Goal: Information Seeking & Learning: Find specific fact

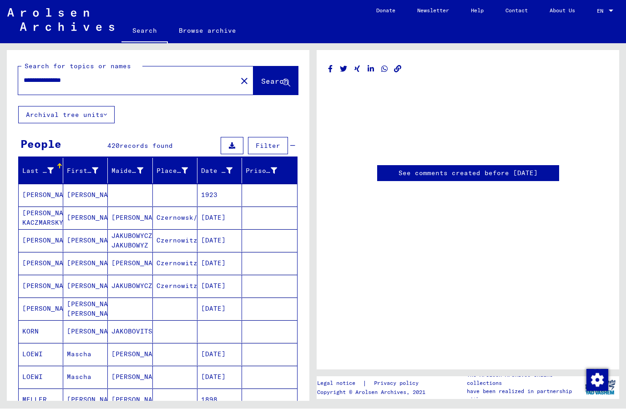
click at [38, 79] on input "**********" at bounding box center [128, 81] width 208 height 10
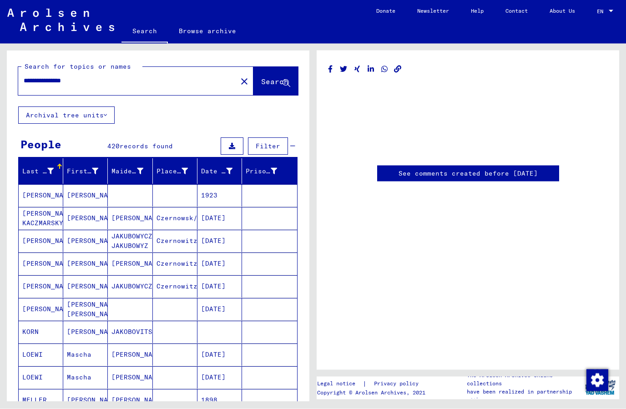
type input "**********"
click at [264, 75] on button "Search" at bounding box center [275, 81] width 45 height 28
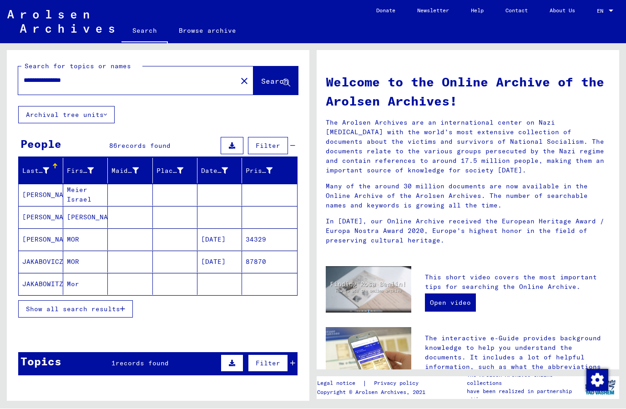
click at [122, 312] on icon "button" at bounding box center [122, 309] width 5 height 6
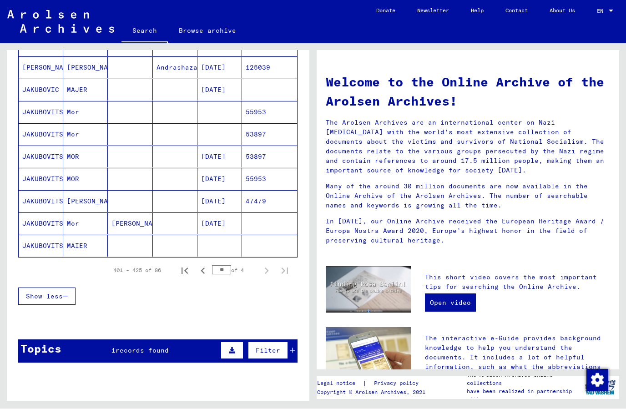
scroll to position [484, 0]
click at [186, 353] on div "Topics 1 records found Filter" at bounding box center [157, 351] width 279 height 23
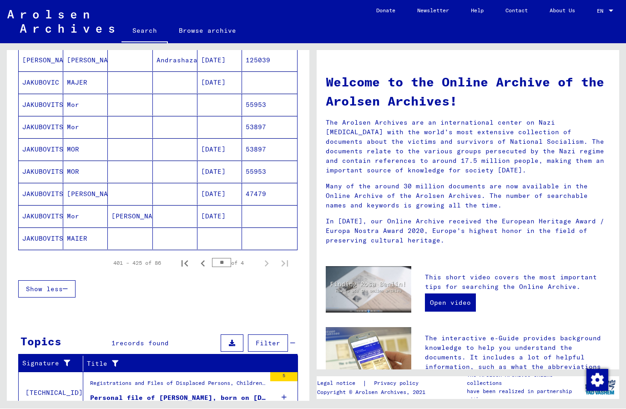
scroll to position [491, 0]
click at [288, 399] on div "5" at bounding box center [283, 393] width 27 height 41
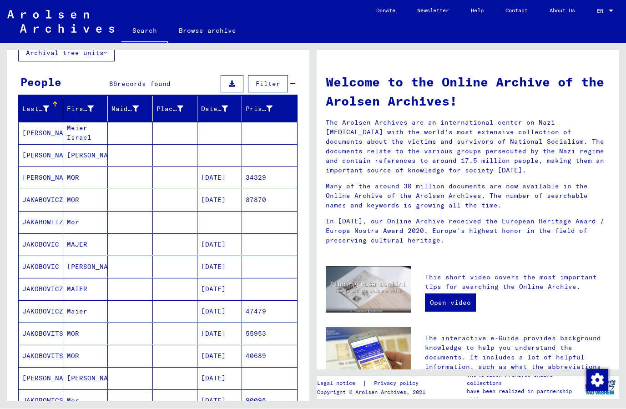
scroll to position [57, 0]
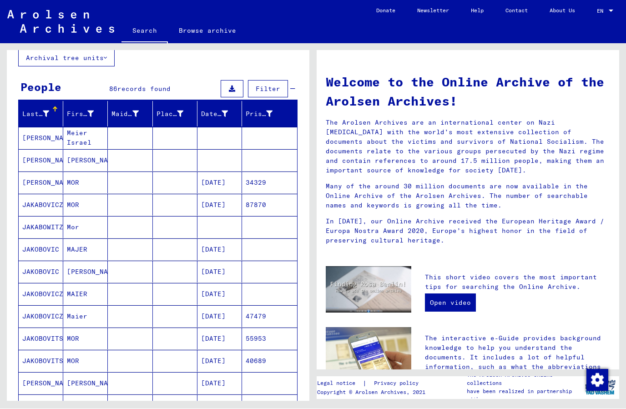
click at [63, 235] on mat-cell "Mor" at bounding box center [85, 228] width 45 height 22
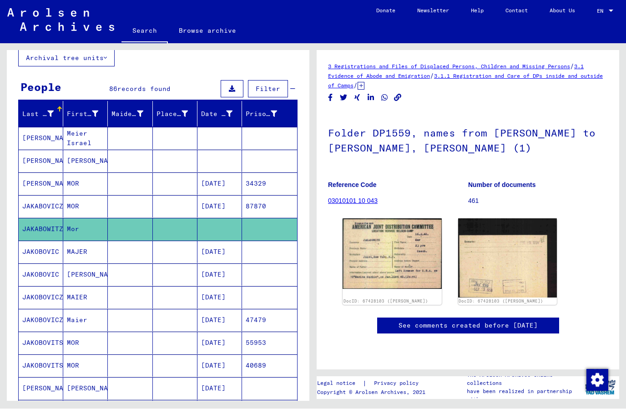
click at [28, 139] on mat-cell "[PERSON_NAME]" at bounding box center [41, 138] width 45 height 22
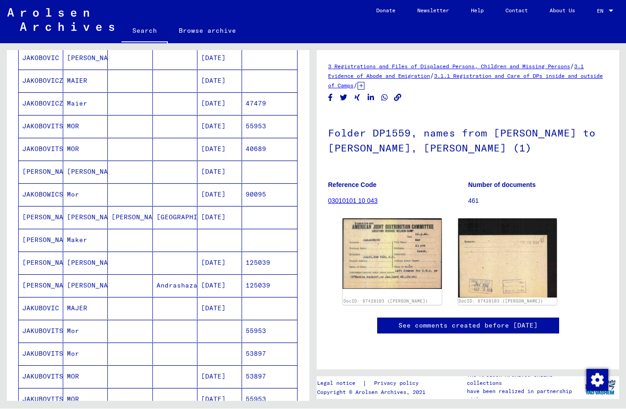
scroll to position [276, 0]
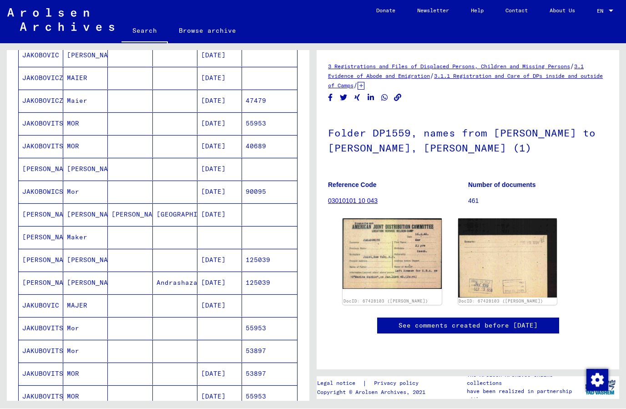
click at [36, 244] on mat-cell "[PERSON_NAME]" at bounding box center [41, 238] width 45 height 22
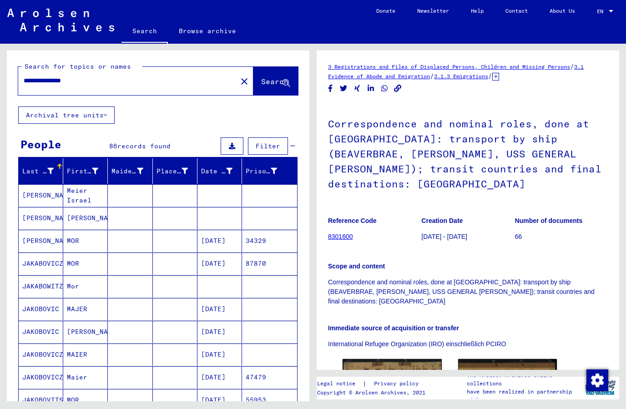
click at [237, 85] on button "close" at bounding box center [244, 81] width 18 height 18
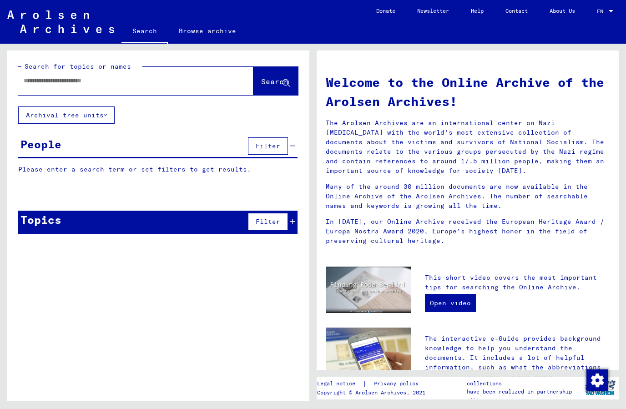
click at [210, 85] on input "text" at bounding box center [125, 81] width 202 height 10
click at [270, 81] on span "Search" at bounding box center [274, 81] width 27 height 9
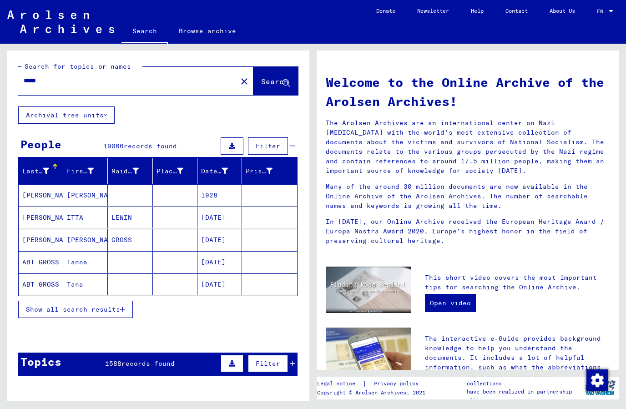
click at [124, 311] on icon "button" at bounding box center [122, 309] width 5 height 6
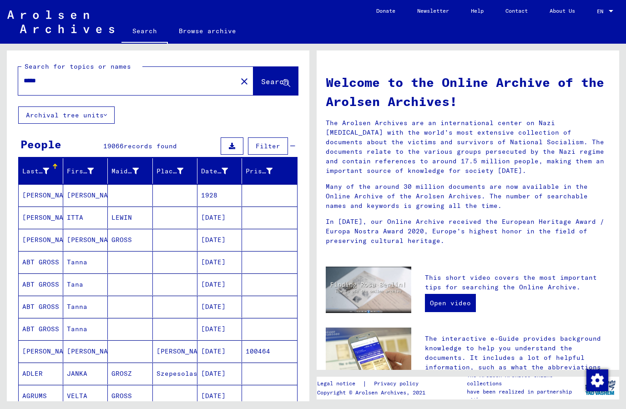
click at [24, 85] on input "*****" at bounding box center [125, 81] width 202 height 10
click at [29, 83] on input "*****" at bounding box center [125, 81] width 202 height 10
type input "**********"
click at [271, 77] on span "Search" at bounding box center [274, 81] width 27 height 9
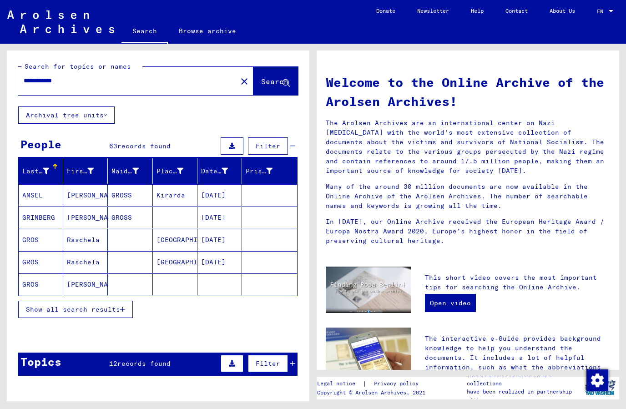
click at [29, 308] on span "Show all search results" at bounding box center [73, 309] width 94 height 8
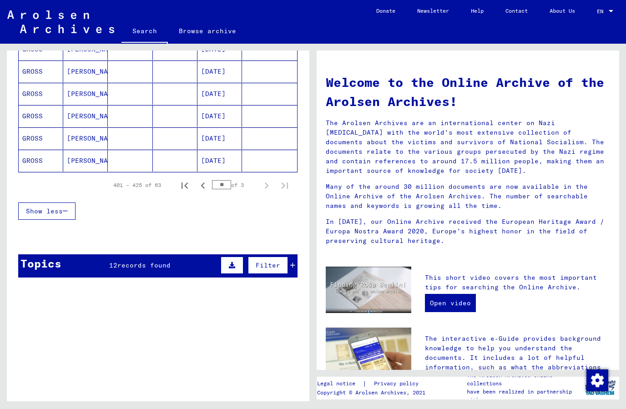
scroll to position [584, 0]
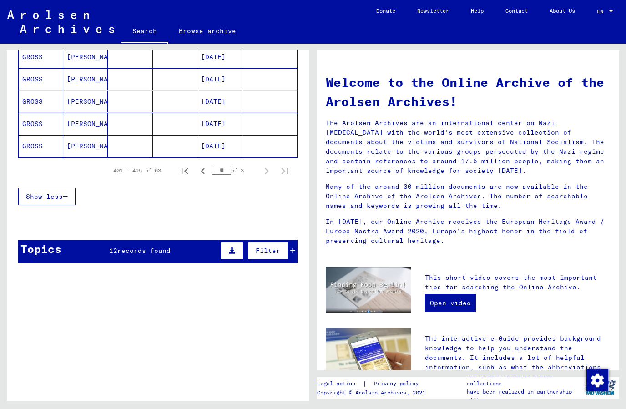
click at [106, 258] on div "Topics 12 records found Filter" at bounding box center [157, 251] width 279 height 23
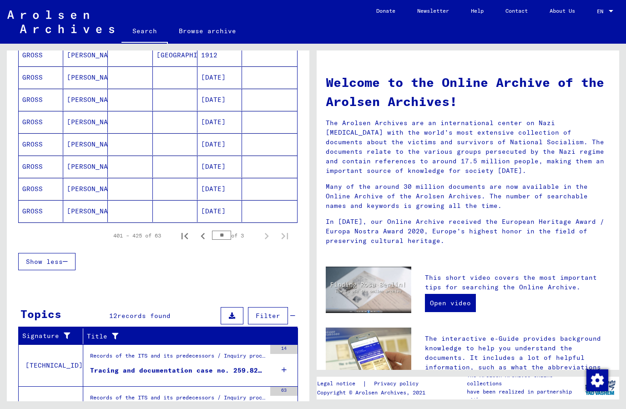
scroll to position [520, 0]
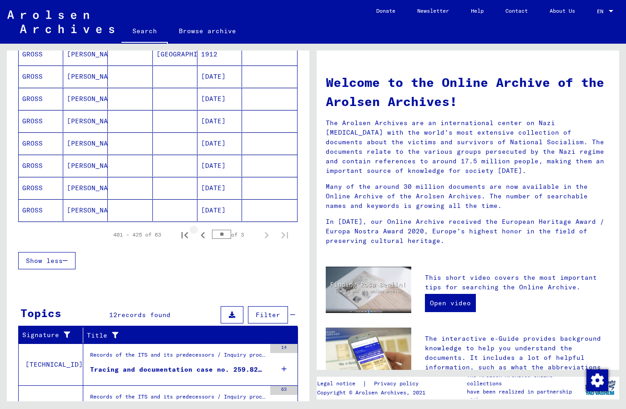
click at [198, 240] on icon "Previous page" at bounding box center [203, 235] width 13 height 13
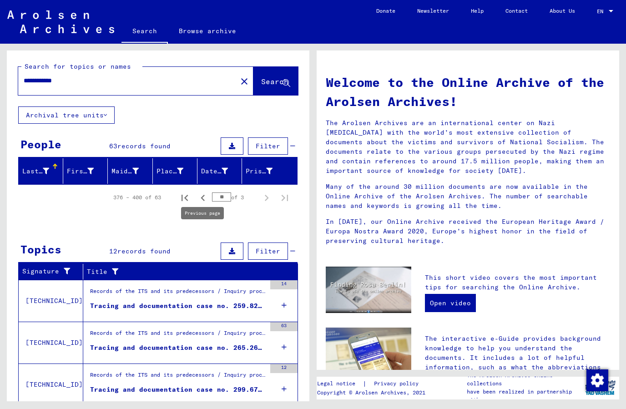
scroll to position [0, 0]
click at [200, 200] on icon "Previous page" at bounding box center [203, 198] width 13 height 13
click at [124, 155] on div "People 63 records found Filter" at bounding box center [157, 146] width 279 height 23
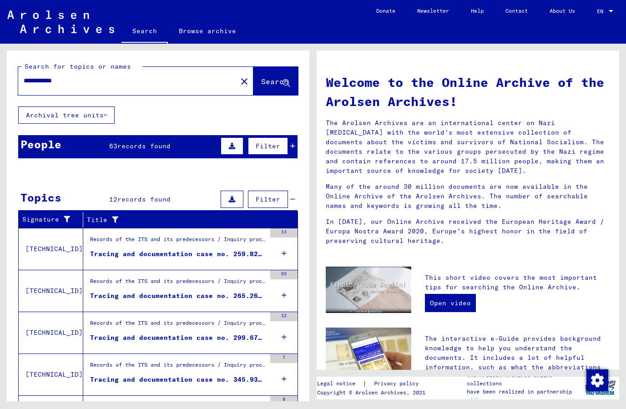
click at [89, 147] on div "People 63 records found Filter" at bounding box center [157, 146] width 279 height 23
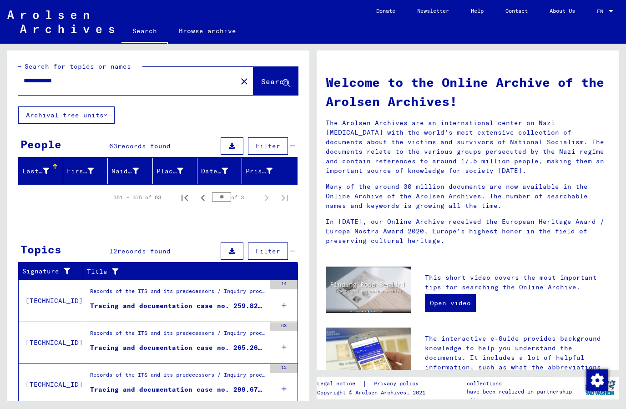
click at [96, 213] on div "Last Name First Name Maiden Name Place of Birth Date of Birth Prisoner # 351 – …" at bounding box center [158, 187] width 303 height 59
click at [182, 197] on icon "First page" at bounding box center [185, 198] width 6 height 6
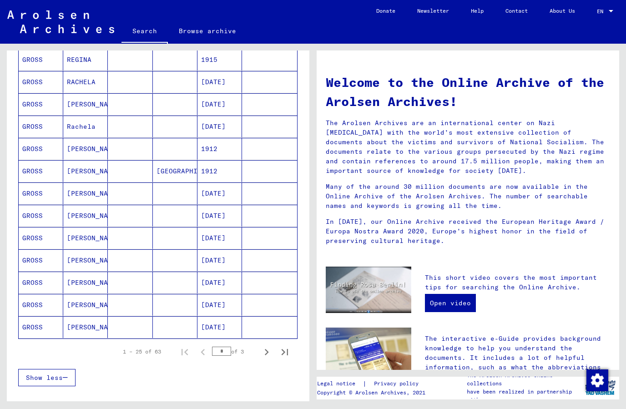
scroll to position [404, 0]
click at [268, 354] on icon "Next page" at bounding box center [266, 351] width 13 height 13
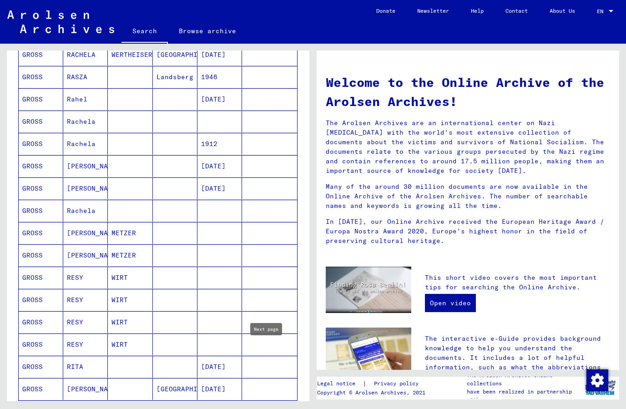
scroll to position [340, 0]
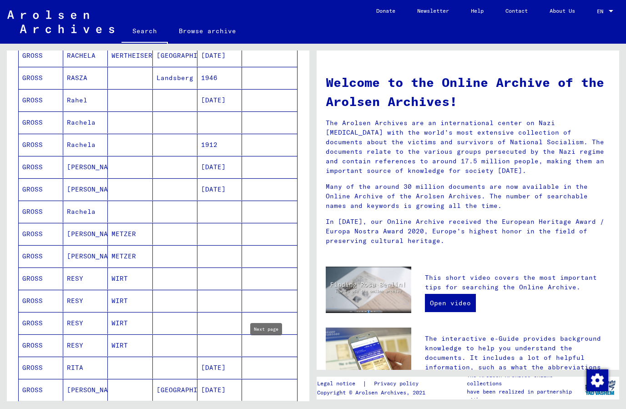
click at [52, 217] on mat-cell "GROSS" at bounding box center [41, 212] width 45 height 22
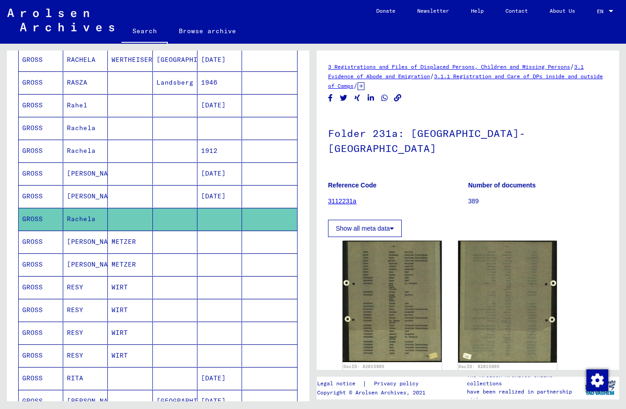
click at [34, 128] on mat-cell "GROSS" at bounding box center [41, 128] width 45 height 22
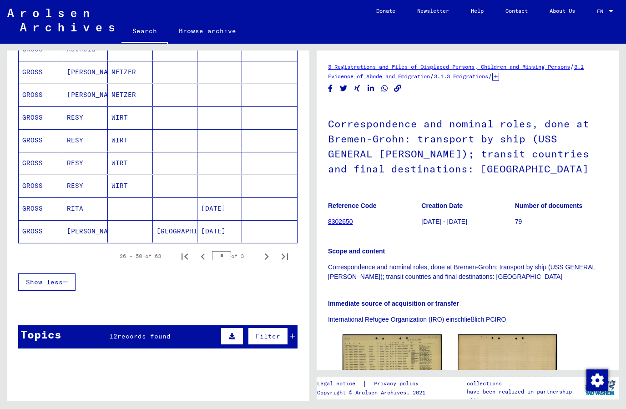
scroll to position [530, 0]
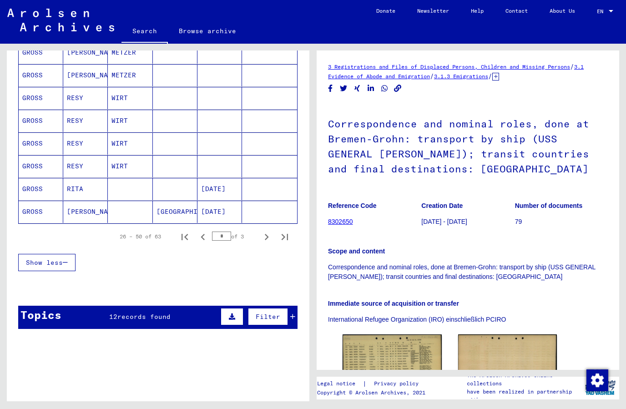
click at [261, 238] on icon "Next page" at bounding box center [266, 237] width 13 height 13
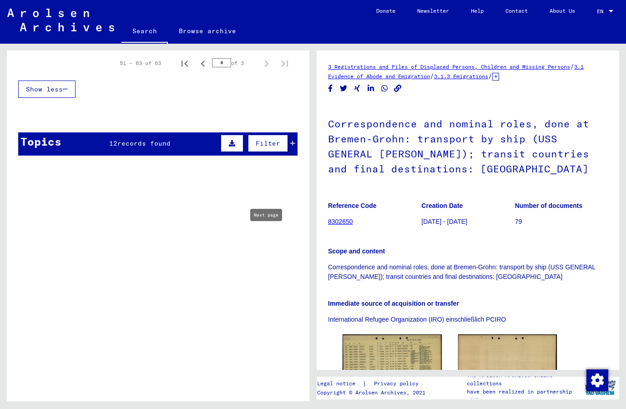
type input "*"
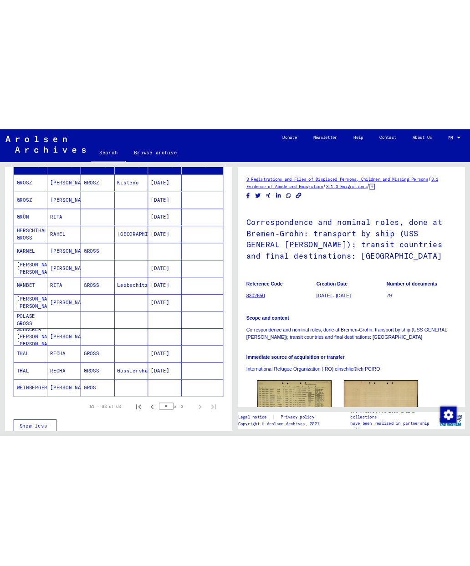
scroll to position [125, 0]
